Goal: Information Seeking & Learning: Understand process/instructions

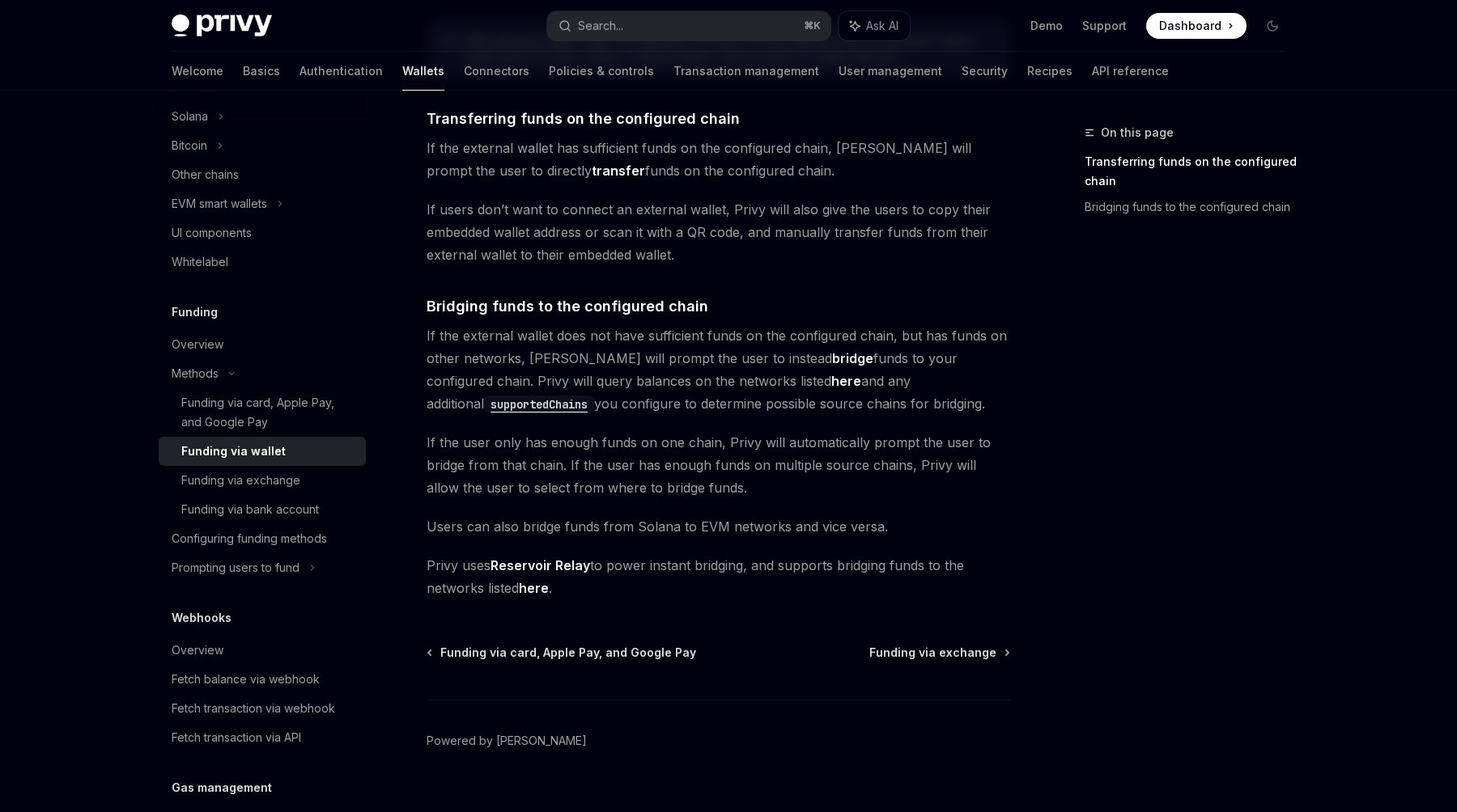
scroll to position [327, 0]
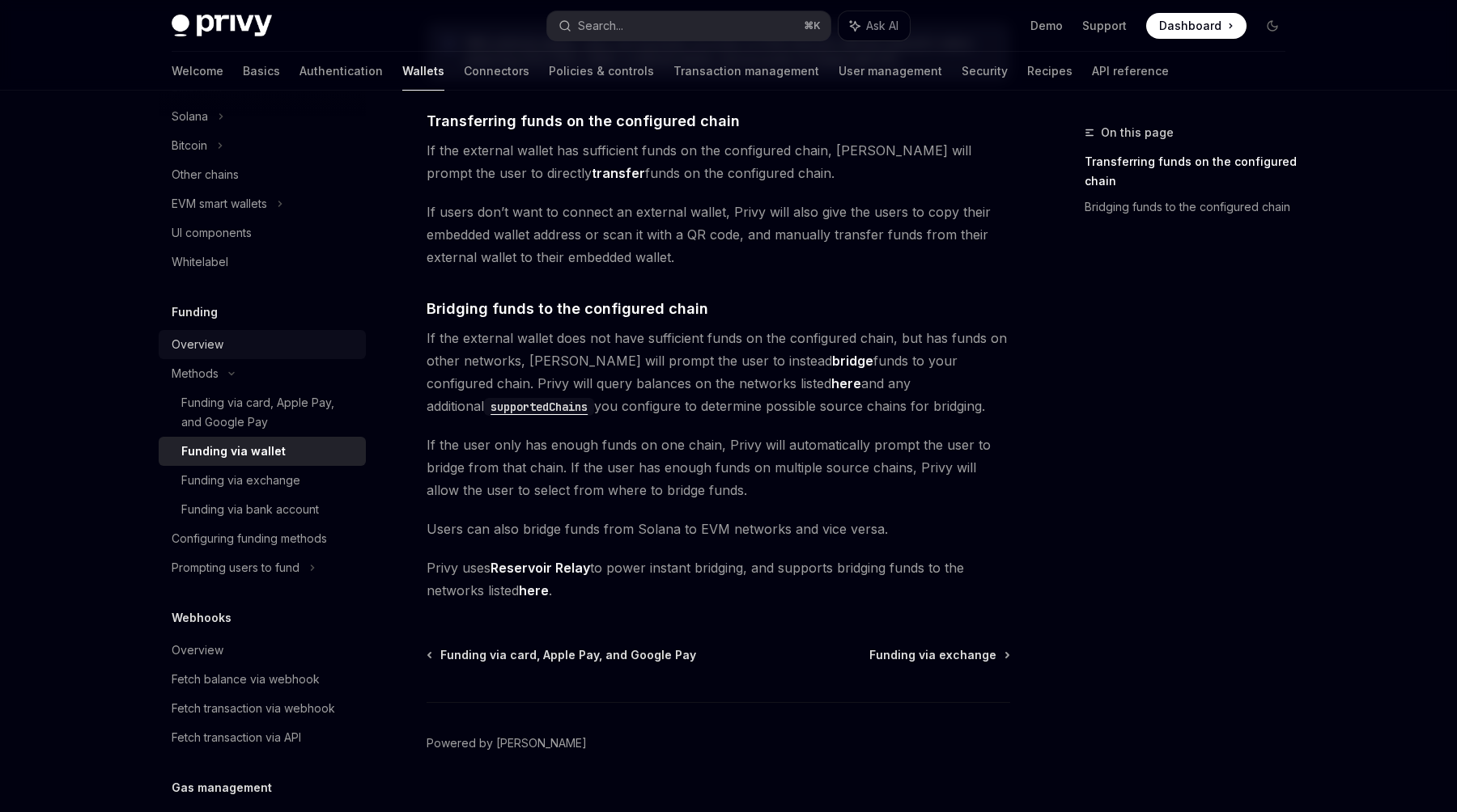
click at [204, 339] on div "Overview" at bounding box center [197, 345] width 51 height 20
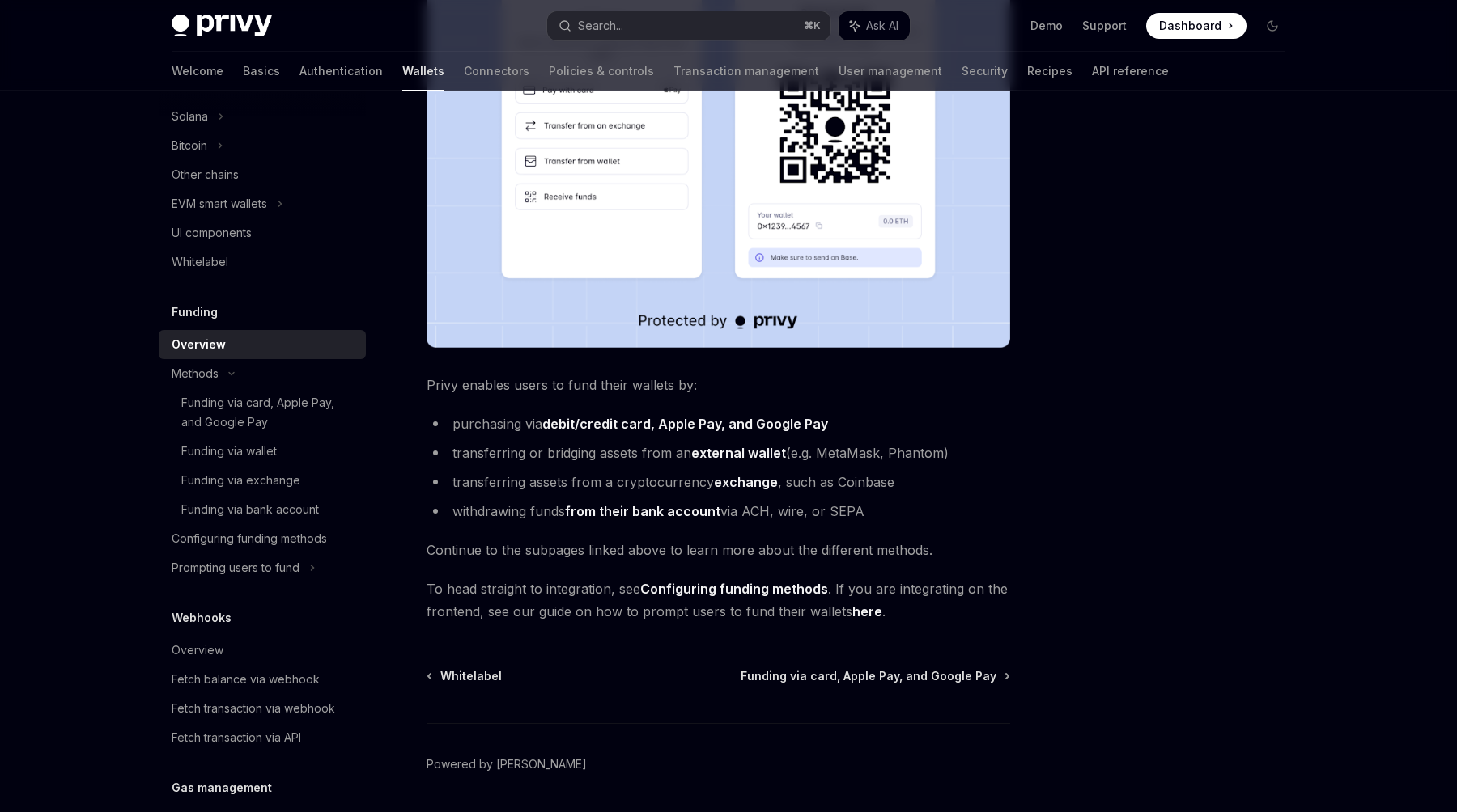
scroll to position [407, 0]
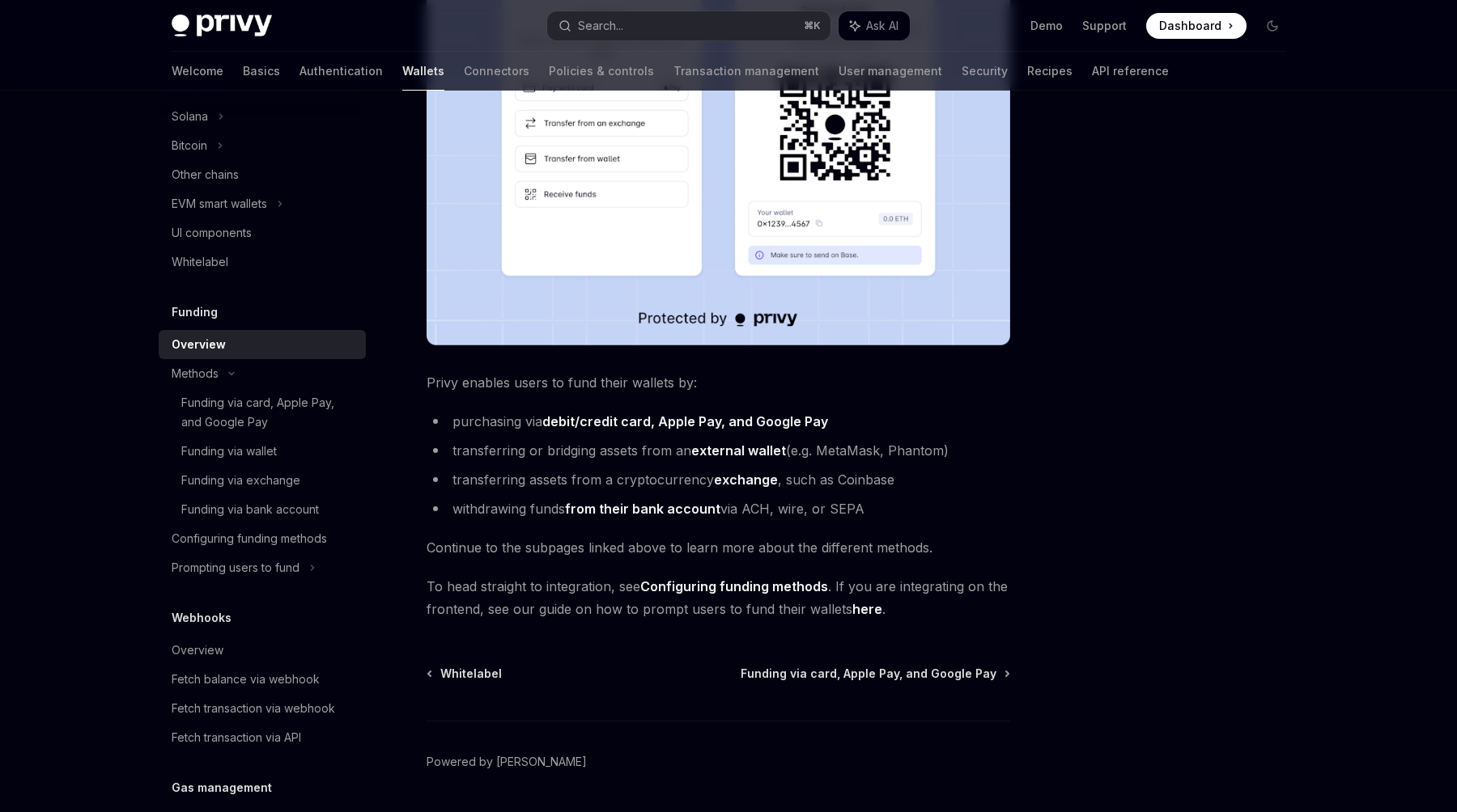
click at [856, 612] on link "here" at bounding box center [867, 609] width 30 height 17
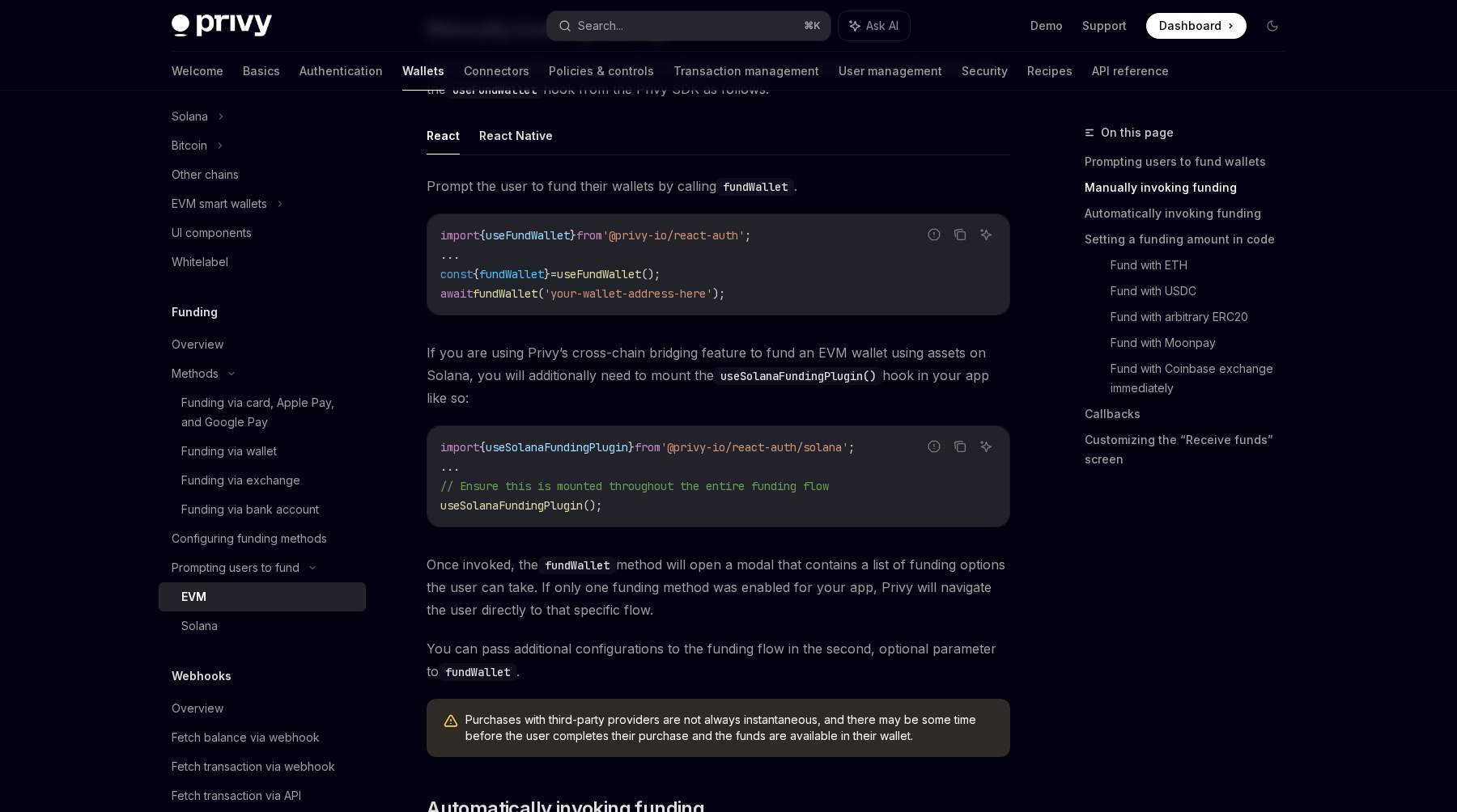
scroll to position [531, 0]
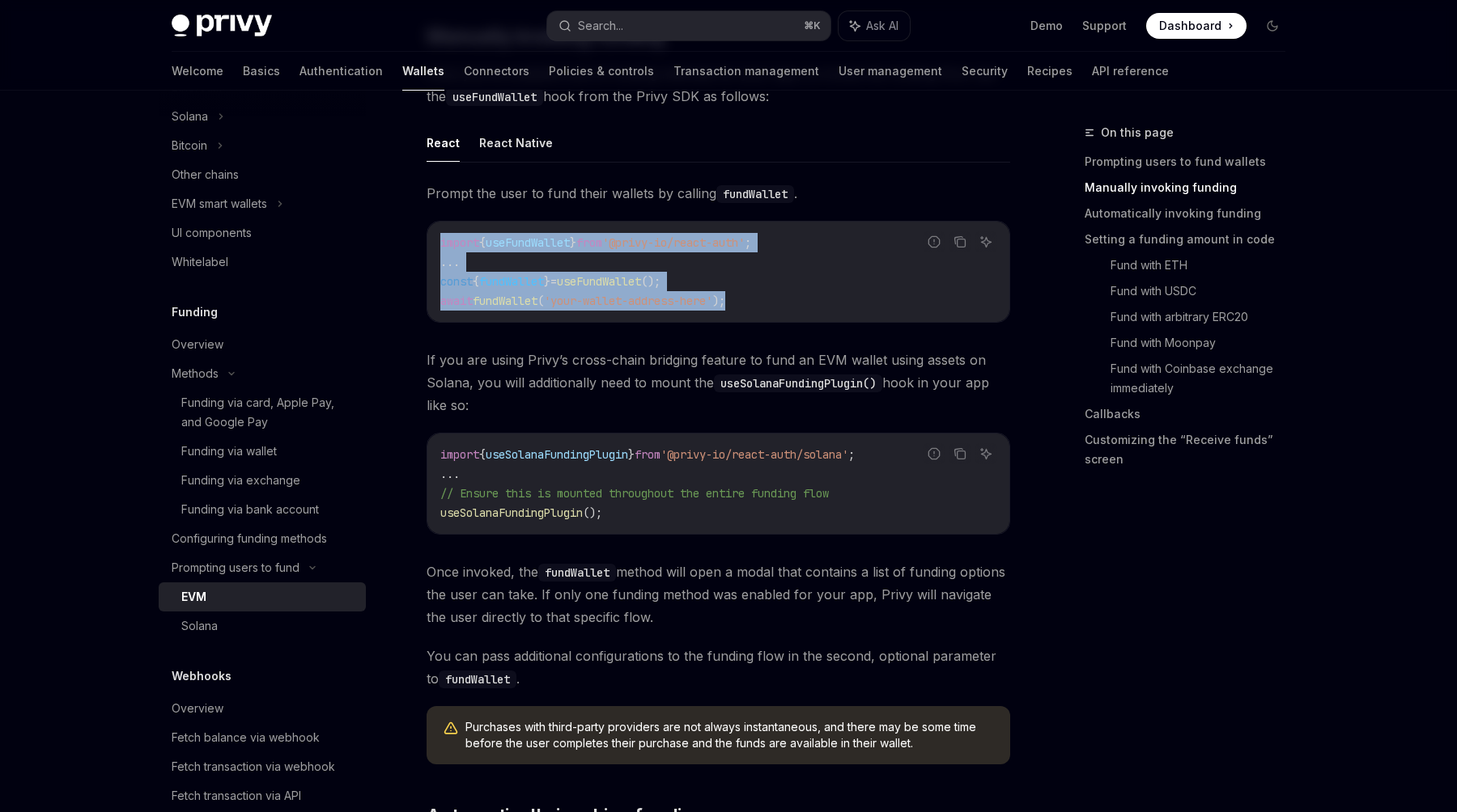
drag, startPoint x: 763, startPoint y: 295, endPoint x: 423, endPoint y: 244, distance: 343.8
copy code "import { useFundWallet } from '@privy-io/react-auth' ; ... const { fundWallet }…"
click at [199, 342] on div "Overview" at bounding box center [197, 345] width 51 height 20
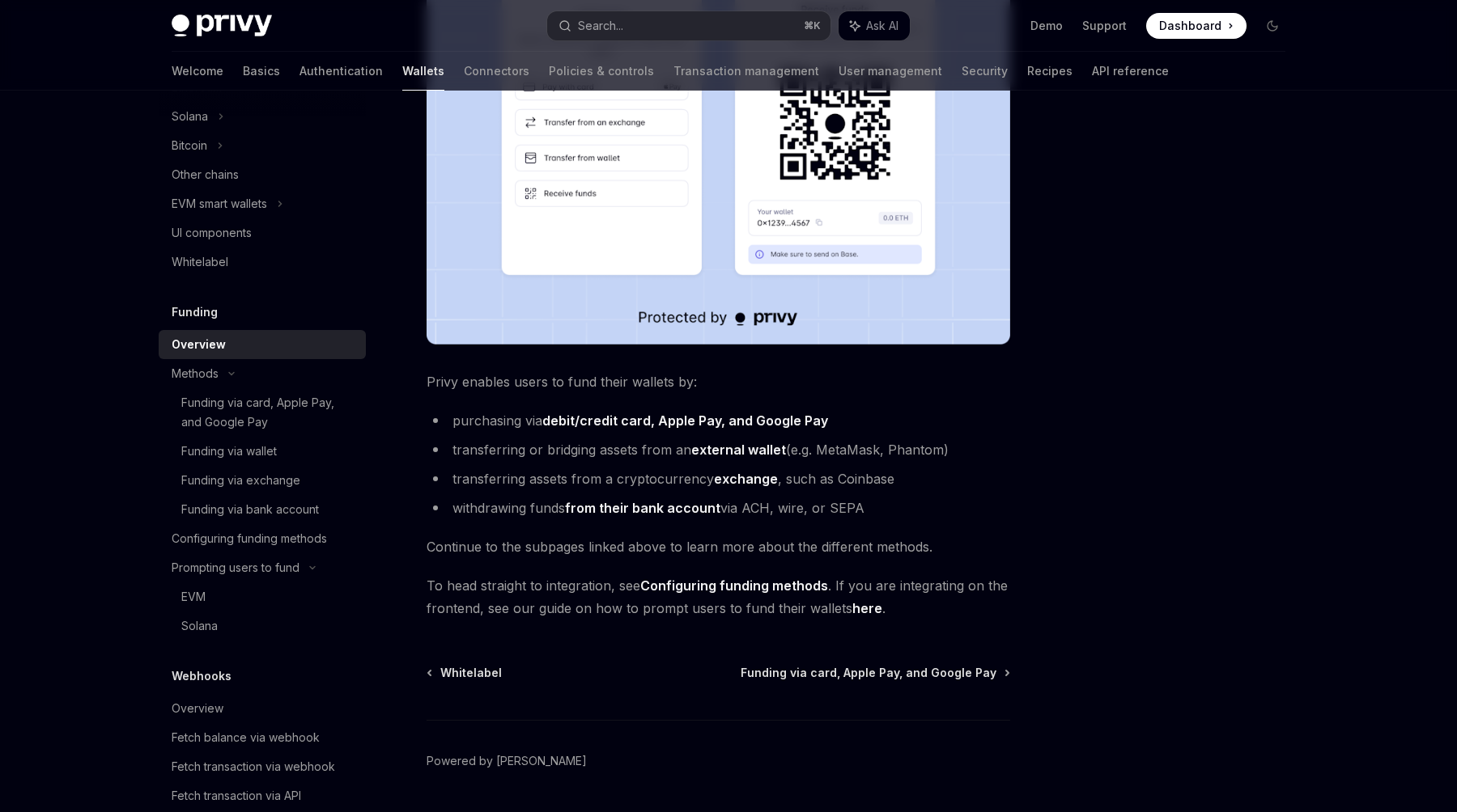
scroll to position [409, 0]
click at [456, 670] on span "Whitelabel" at bounding box center [471, 673] width 61 height 16
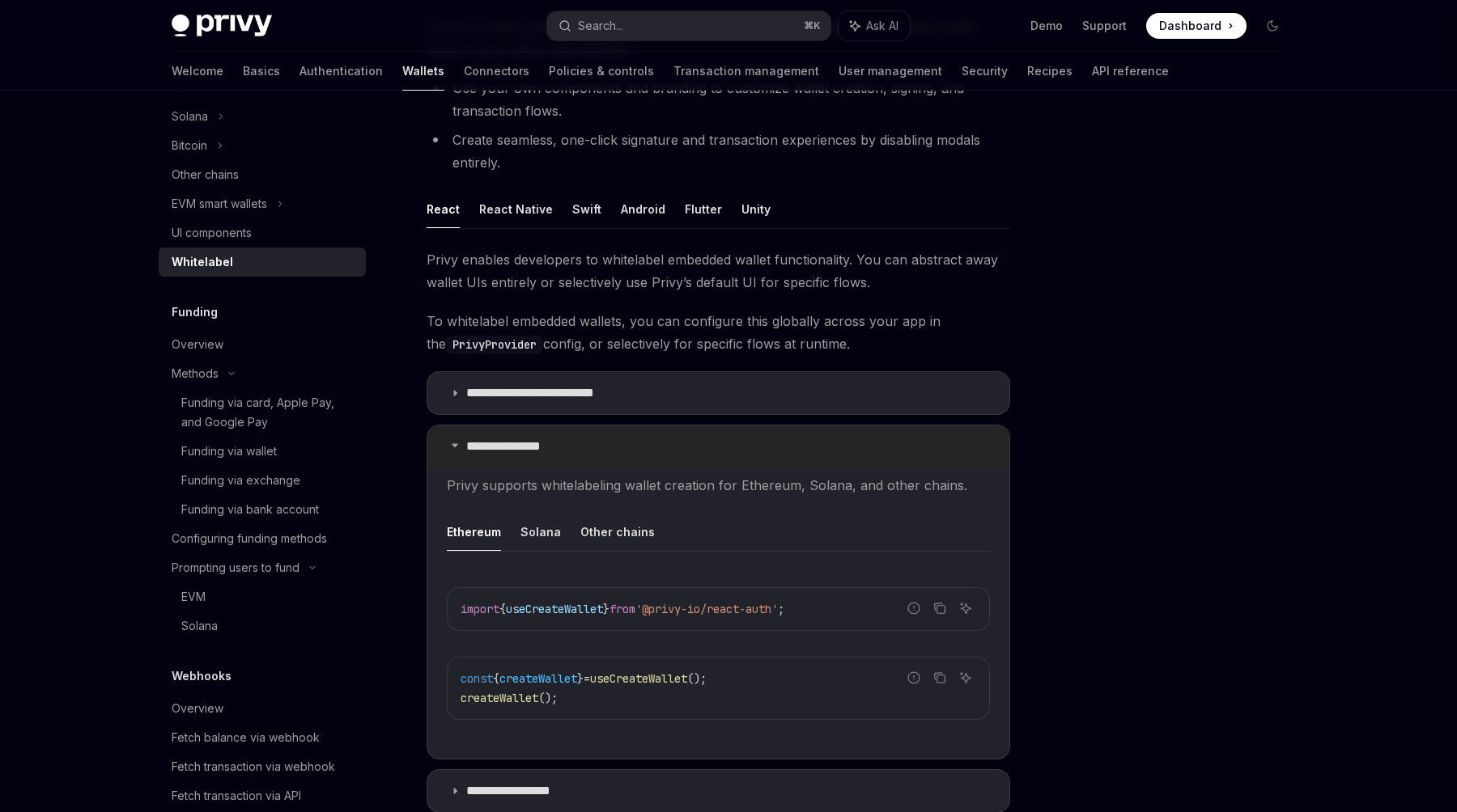
scroll to position [192, 0]
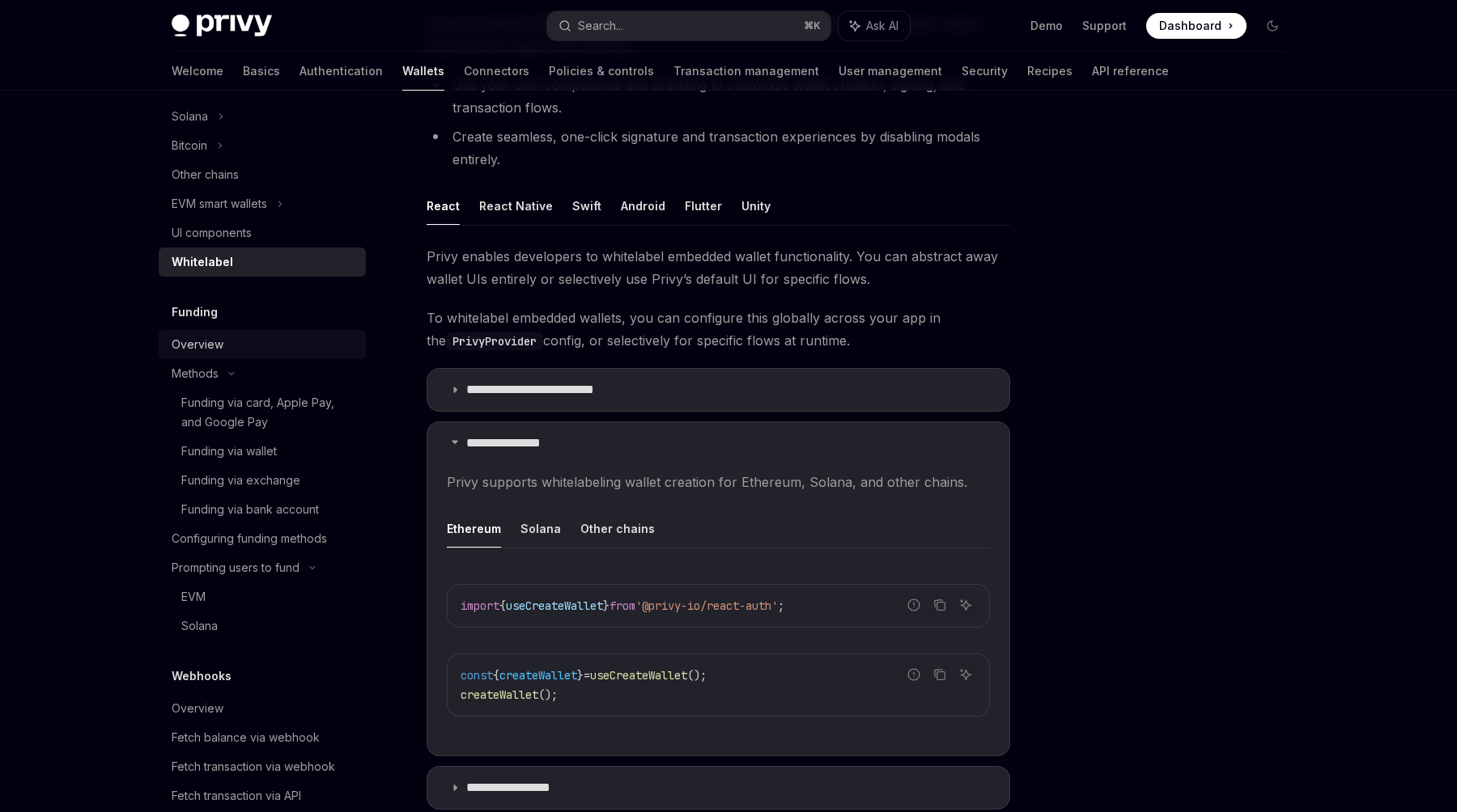
click at [212, 345] on div "Overview" at bounding box center [197, 345] width 51 height 20
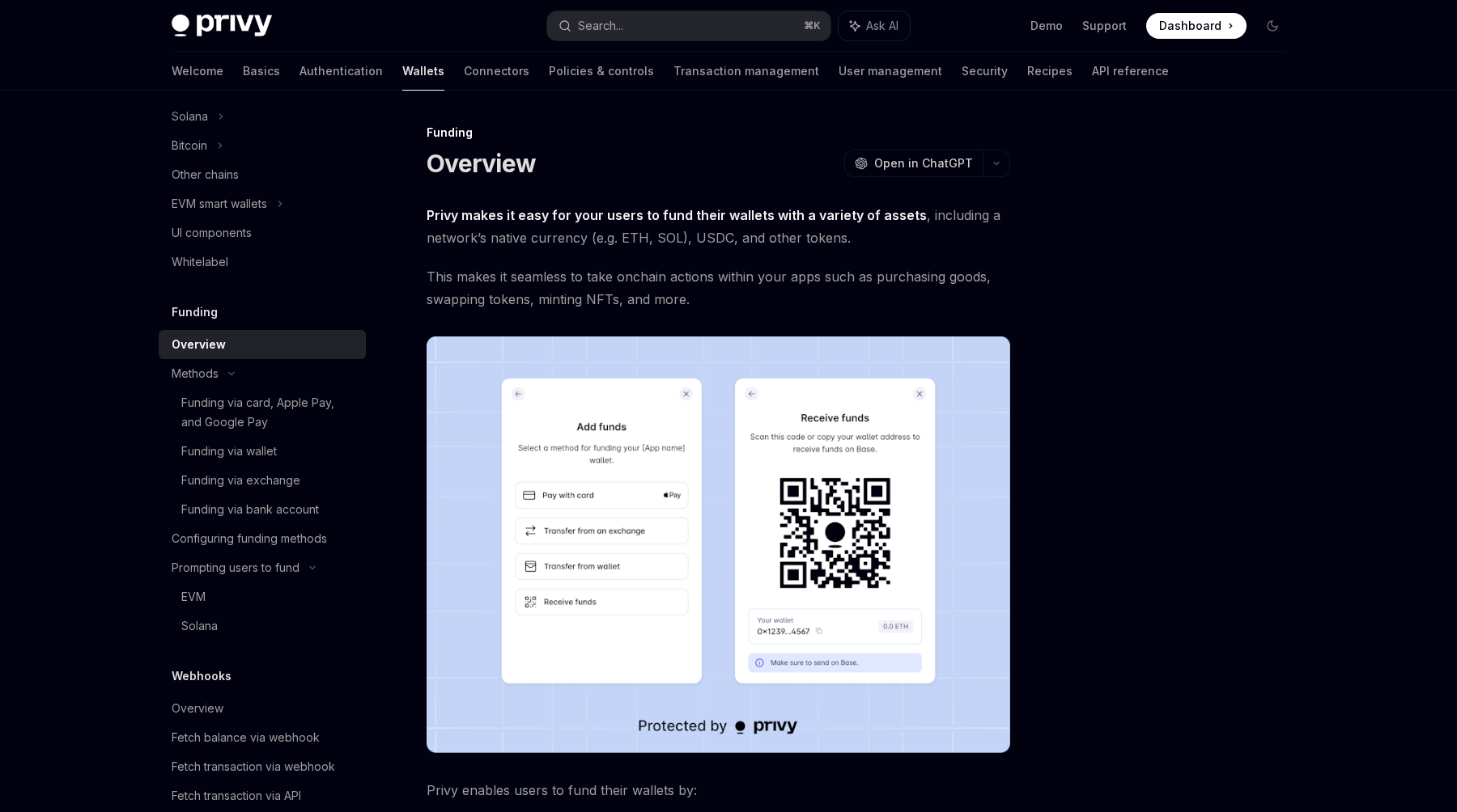
click at [826, 208] on strong "Privy makes it easy for your users to fund their wallets with a variety of asse…" at bounding box center [677, 215] width 501 height 16
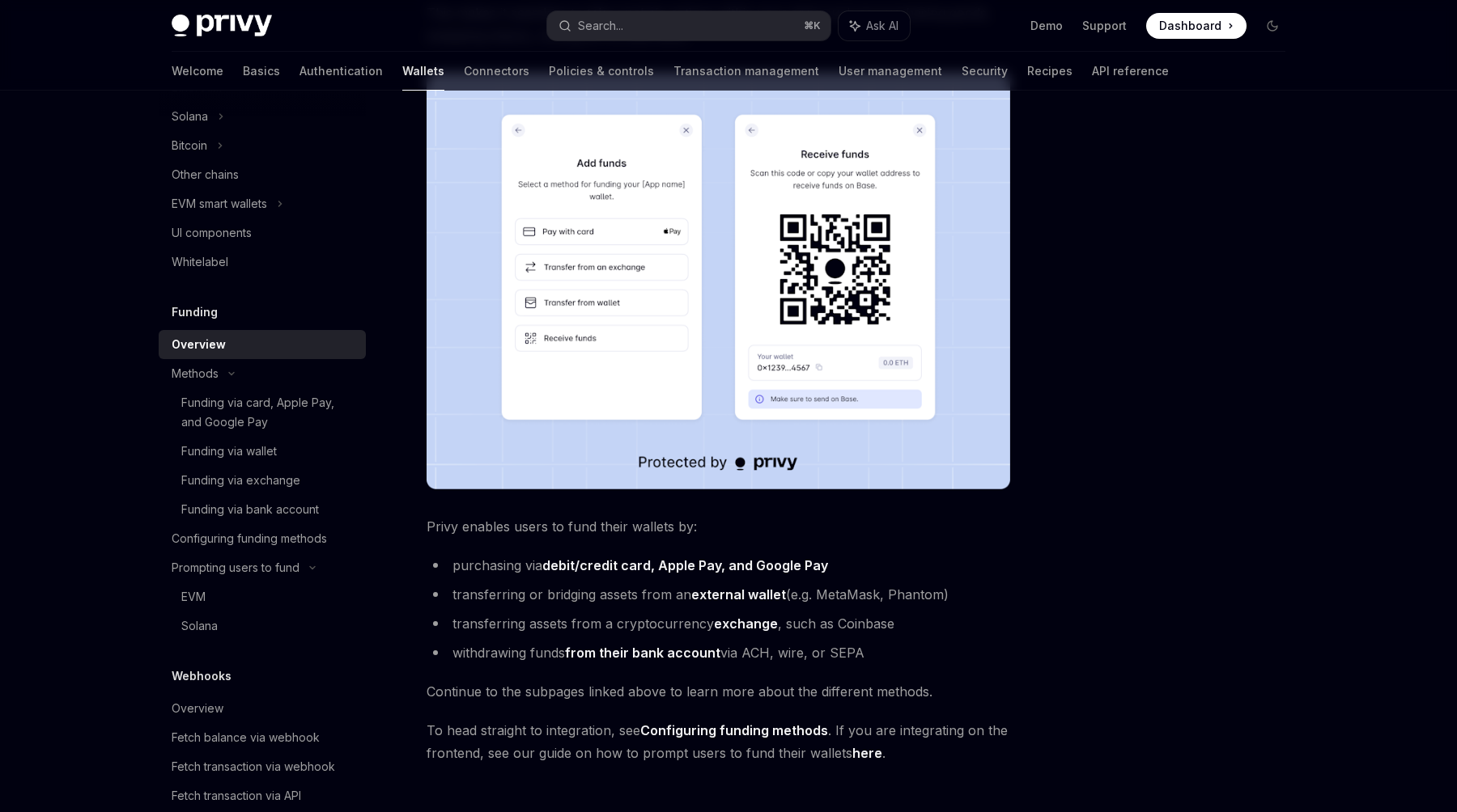
scroll to position [321, 0]
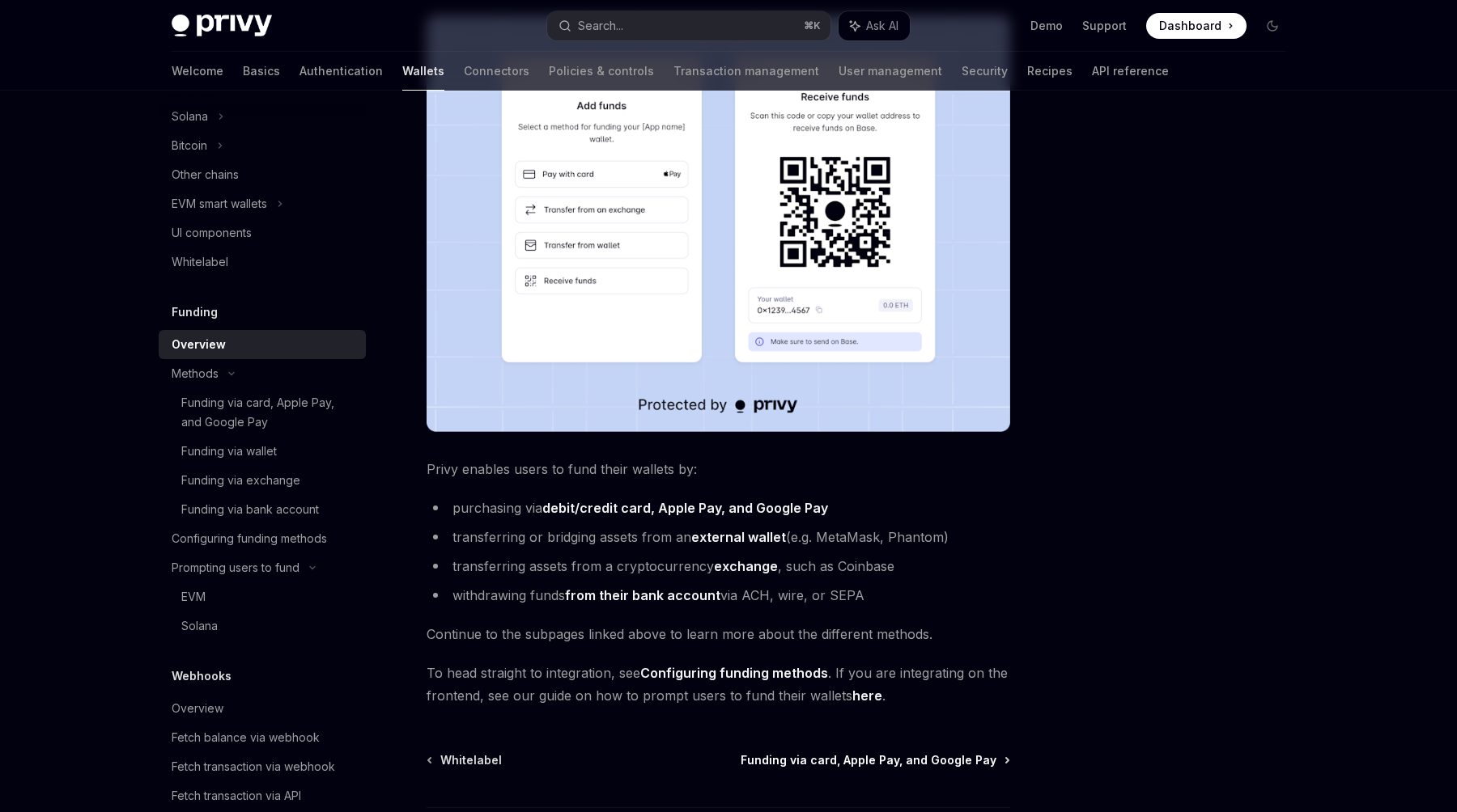
click at [839, 755] on span "Funding via card, Apple Pay, and Google Pay" at bounding box center [868, 761] width 256 height 16
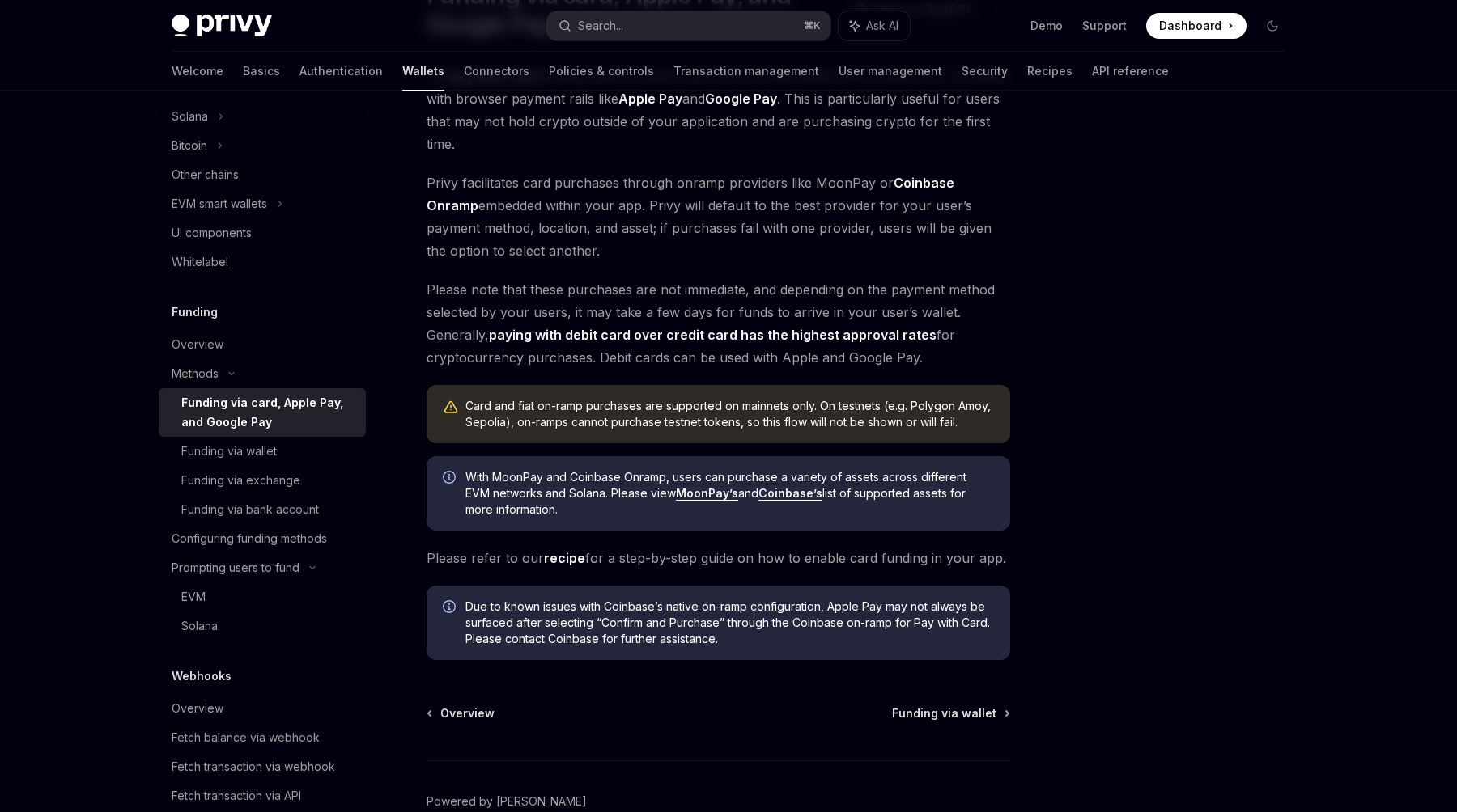
scroll to position [256, 0]
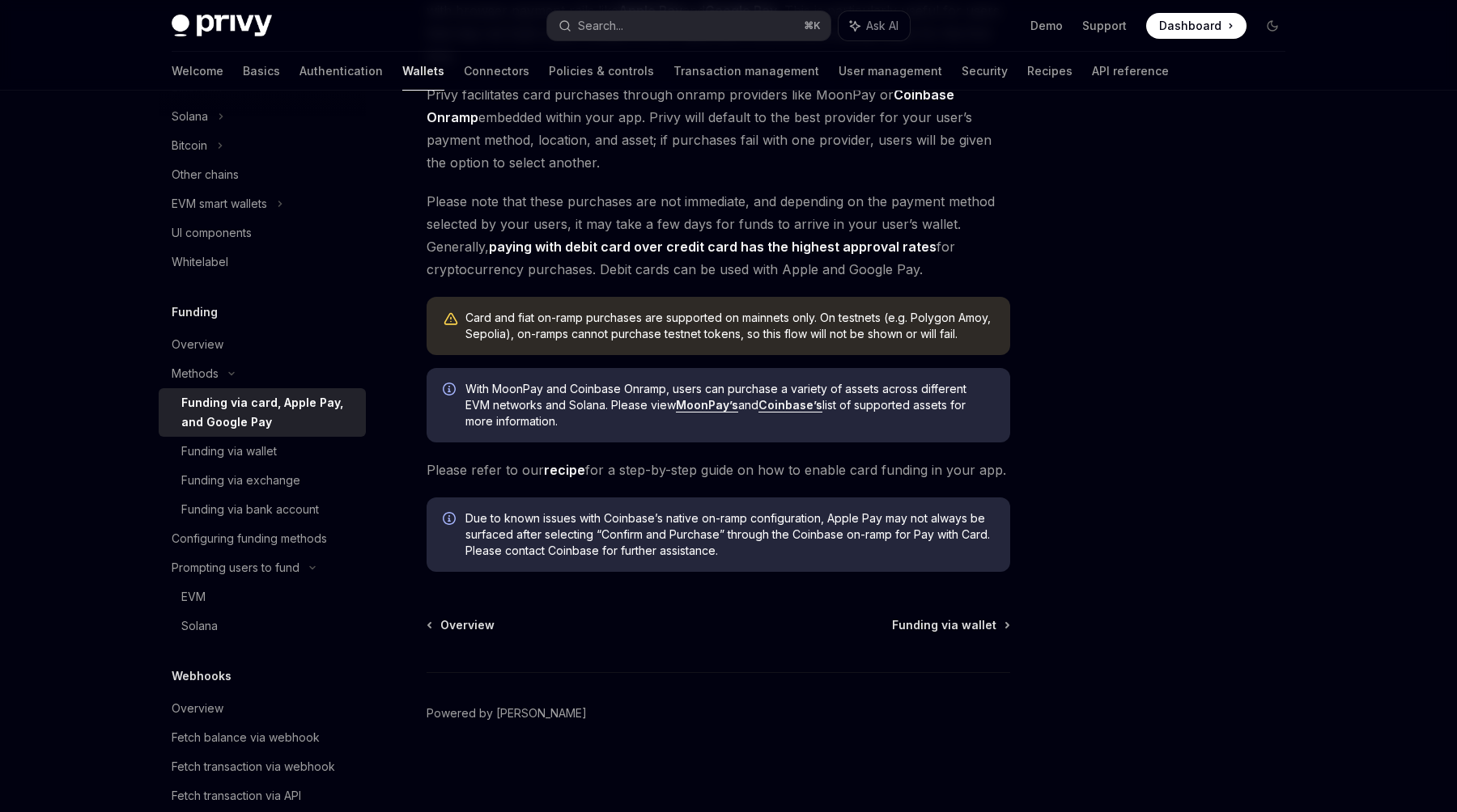
click at [551, 468] on link "recipe" at bounding box center [565, 470] width 42 height 17
type textarea "*"
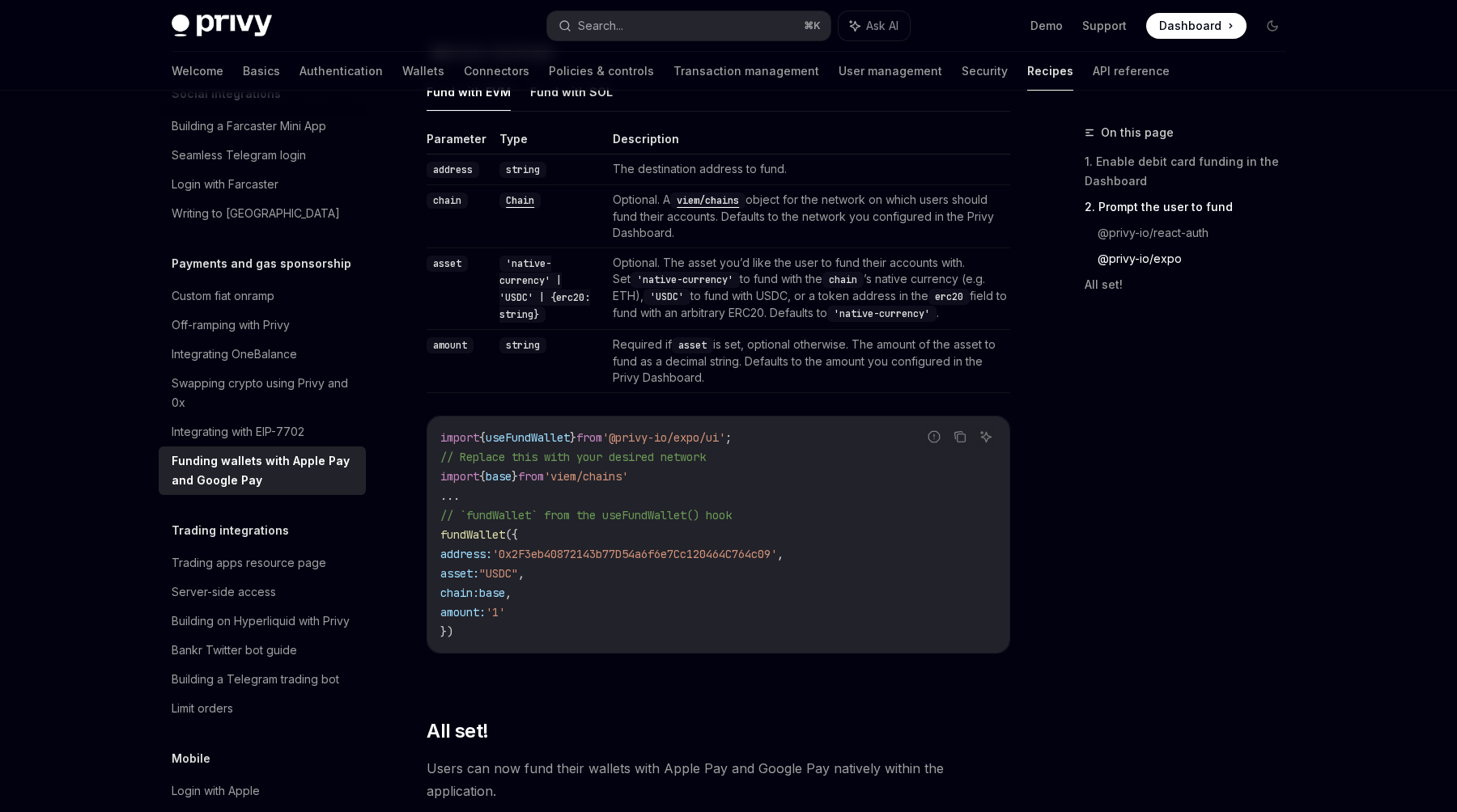
scroll to position [1822, 0]
click at [559, 439] on span "useFundWallet" at bounding box center [527, 436] width 84 height 15
copy code "import { useFundWallet } from '@privy-io/expo/ui' ;"
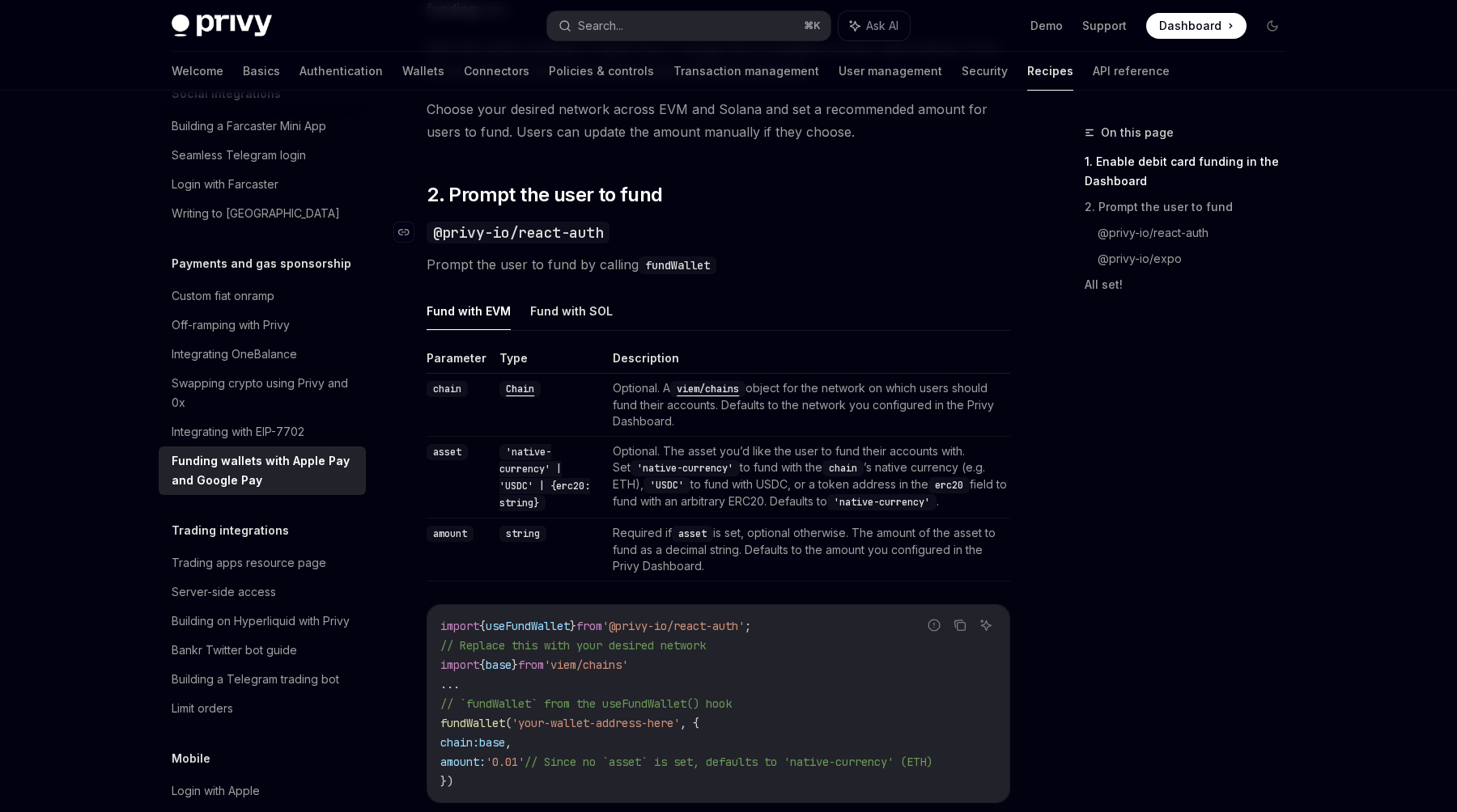
scroll to position [1123, 0]
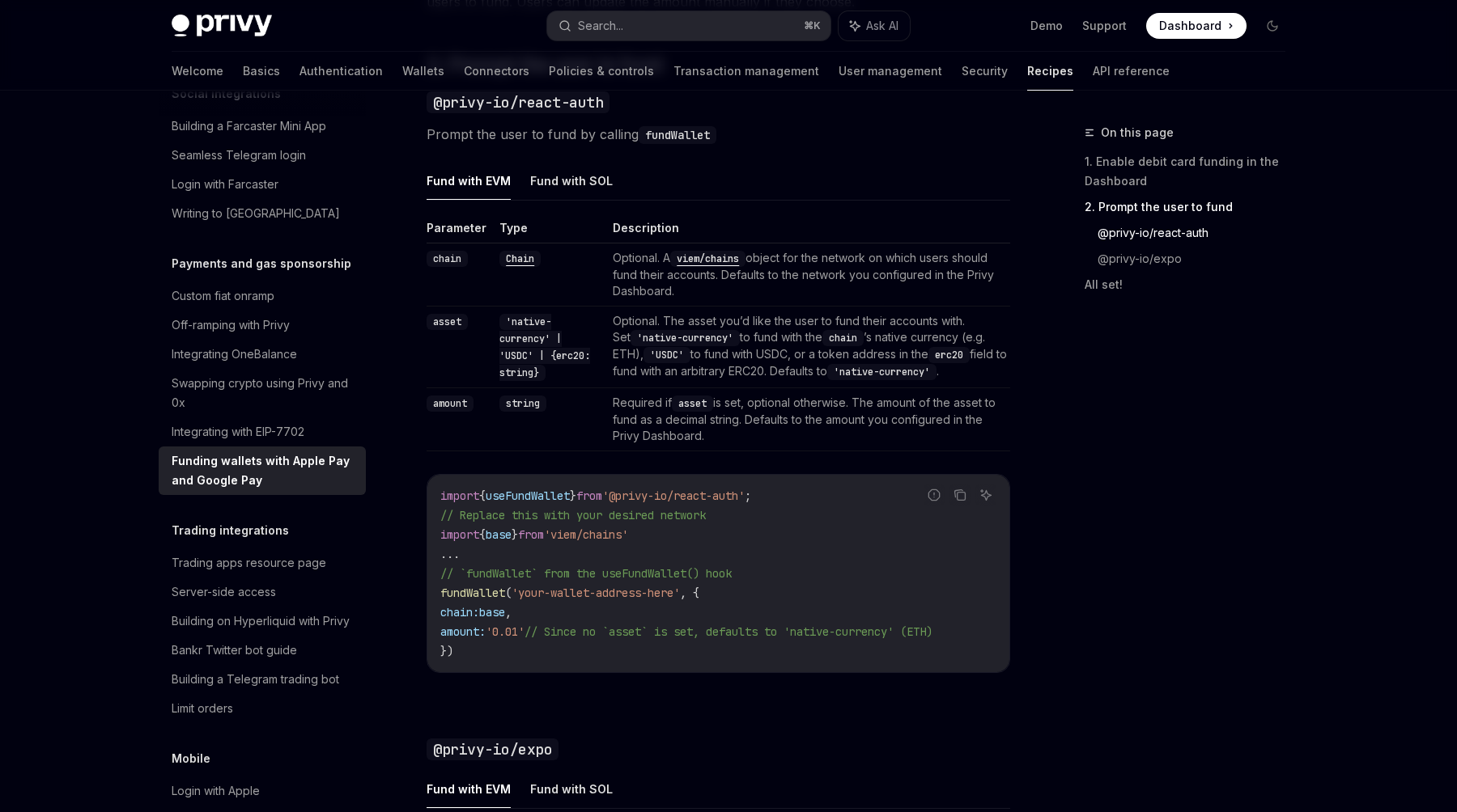
click at [480, 597] on span "fundWallet" at bounding box center [472, 592] width 64 height 15
click at [542, 499] on span "useFundWallet" at bounding box center [527, 496] width 84 height 15
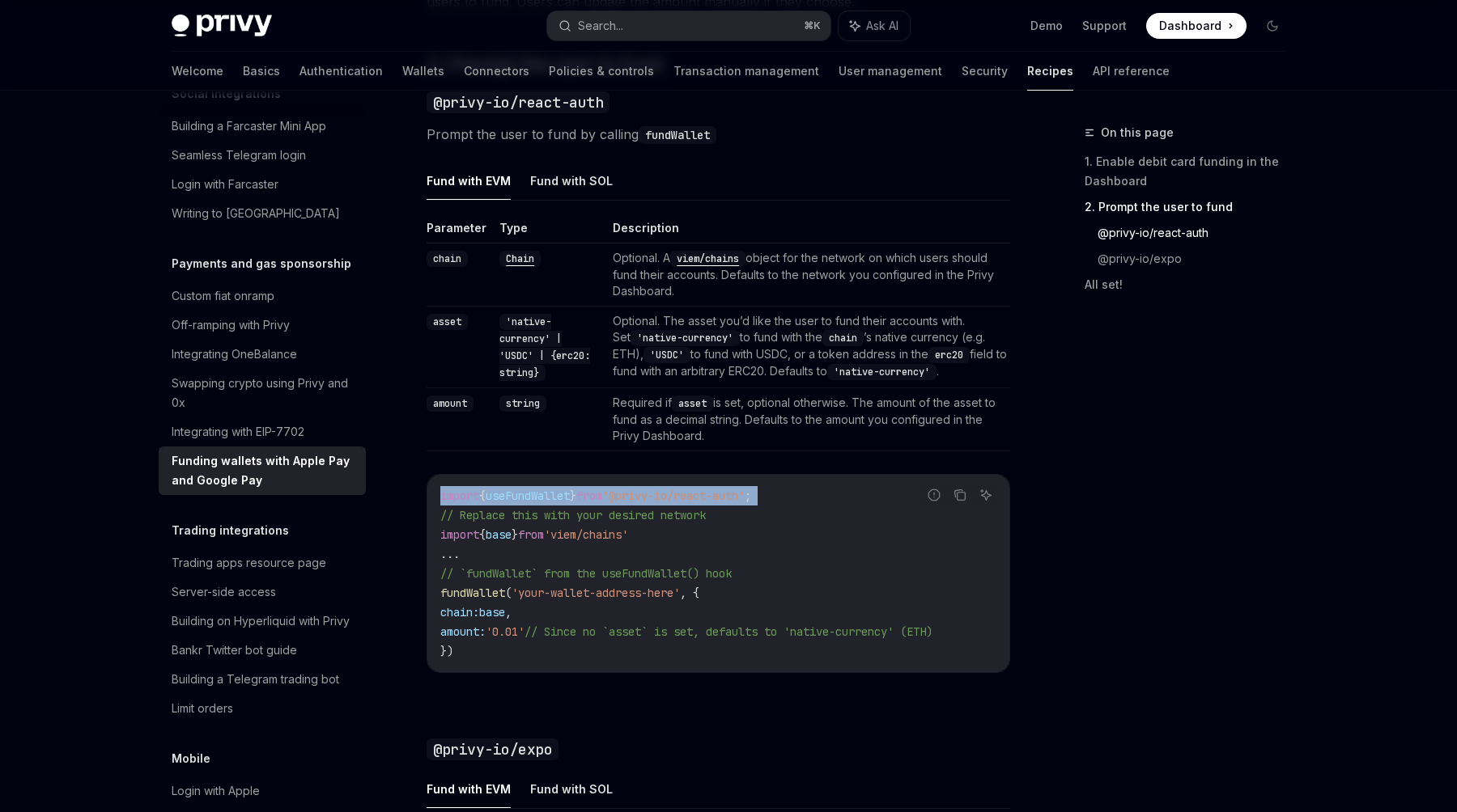
copy code "import { useFundWallet } from '@privy-io/react-auth' ;"
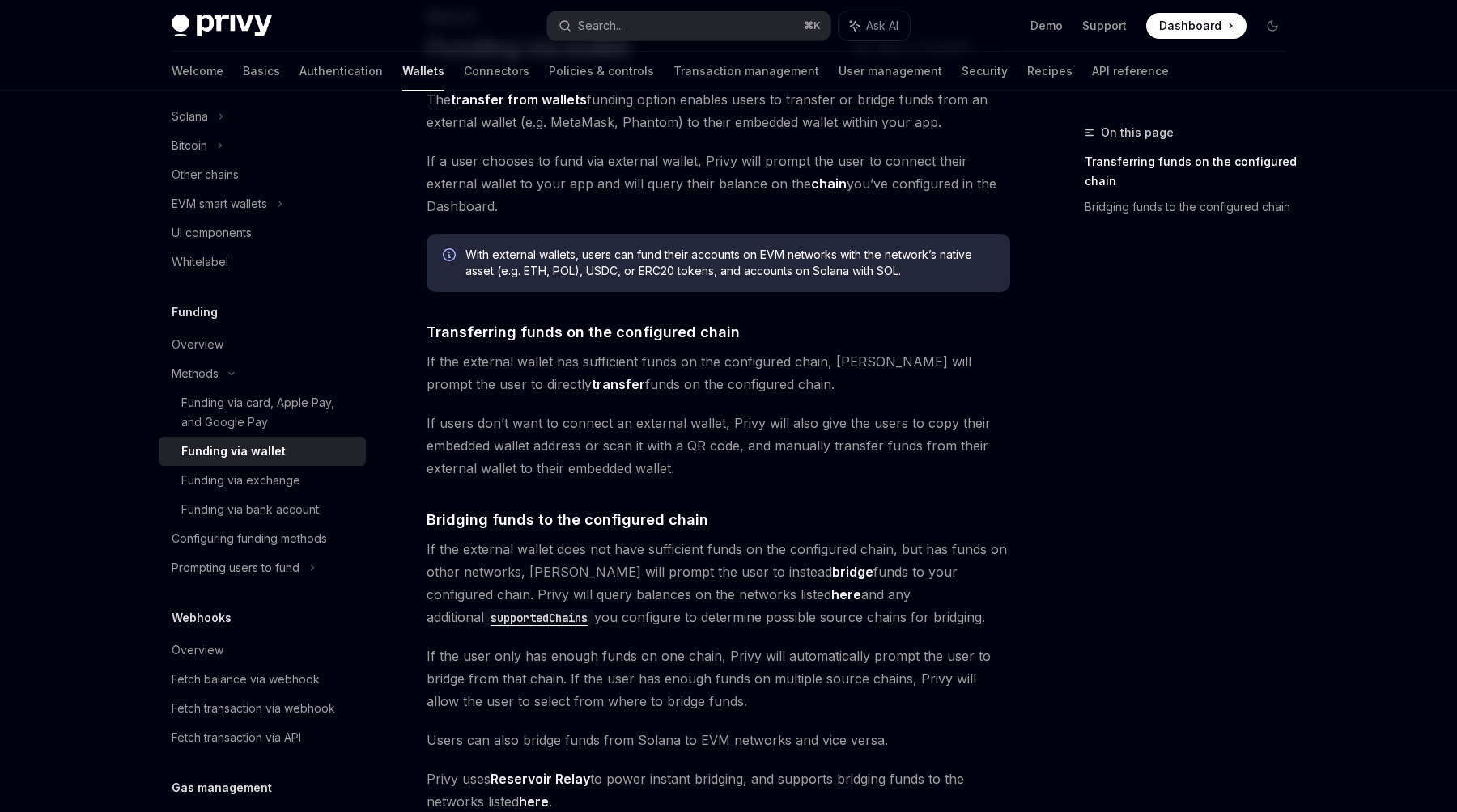
scroll to position [118, 0]
